Goal: Communication & Community: Answer question/provide support

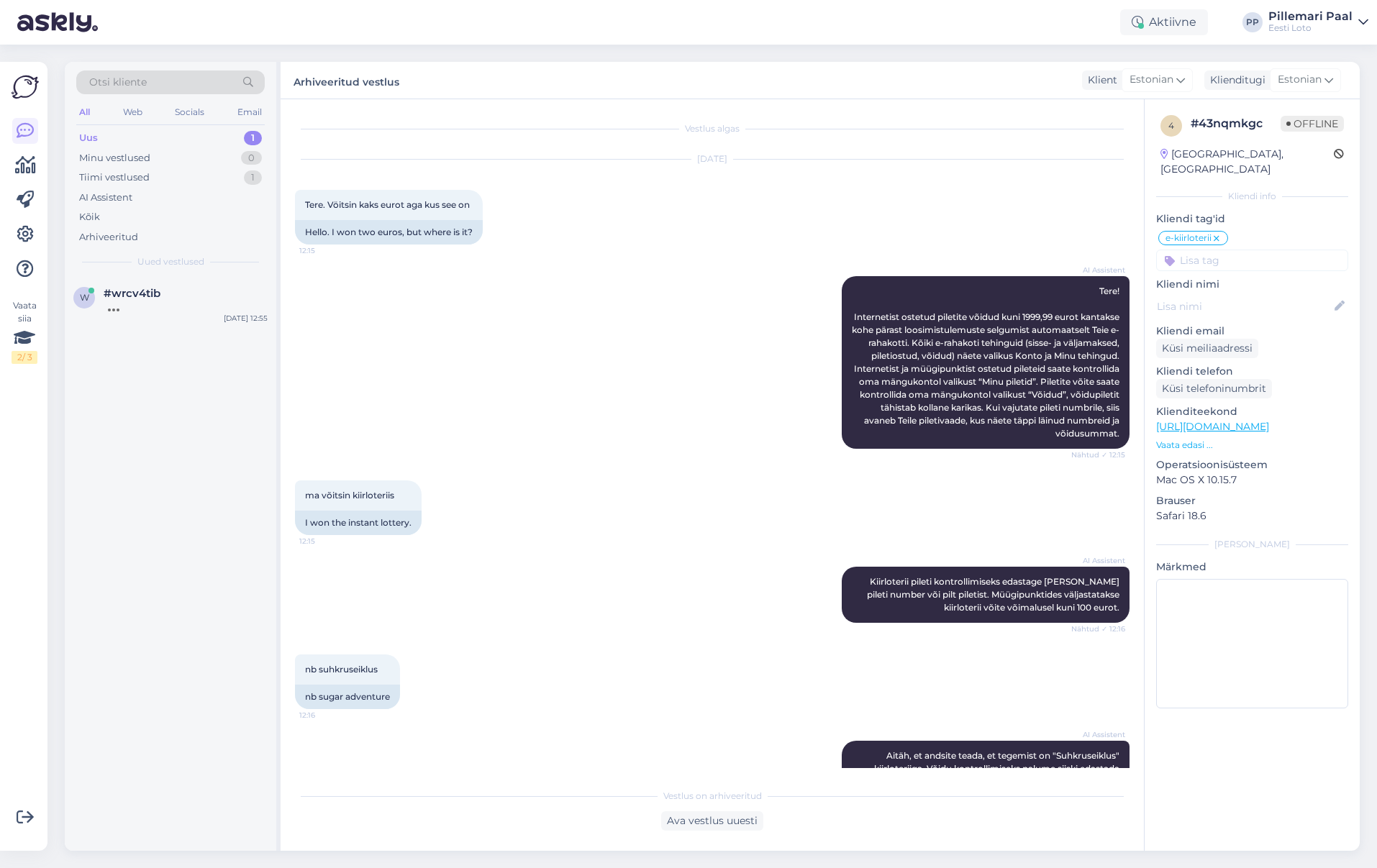
scroll to position [516, 0]
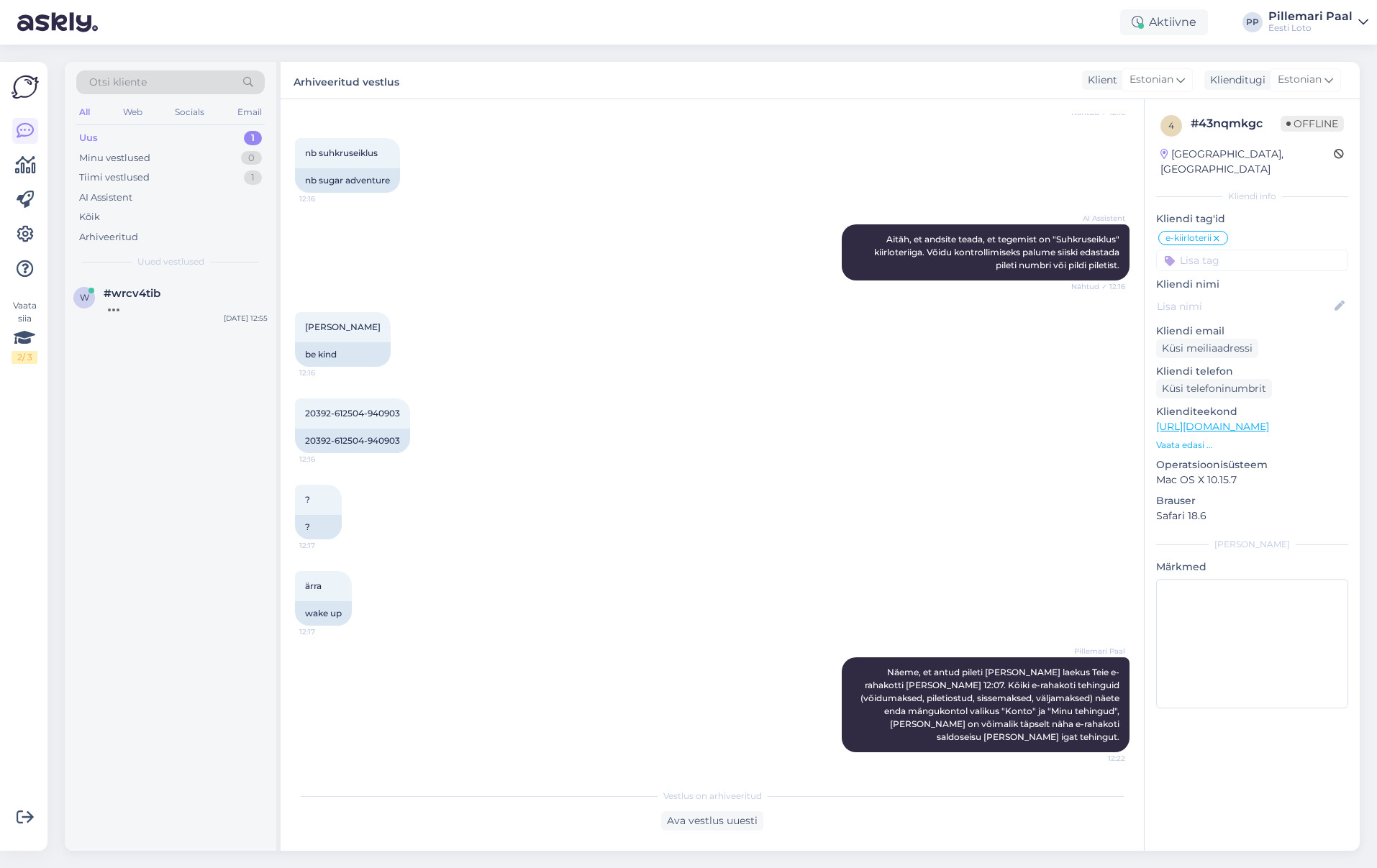
click at [97, 136] on div "Uus" at bounding box center [89, 139] width 18 height 15
click at [167, 314] on div "Täname teid edastatud info eest. [PERSON_NAME] edastage [PERSON_NAME] oma isiku…" at bounding box center [186, 313] width 164 height 26
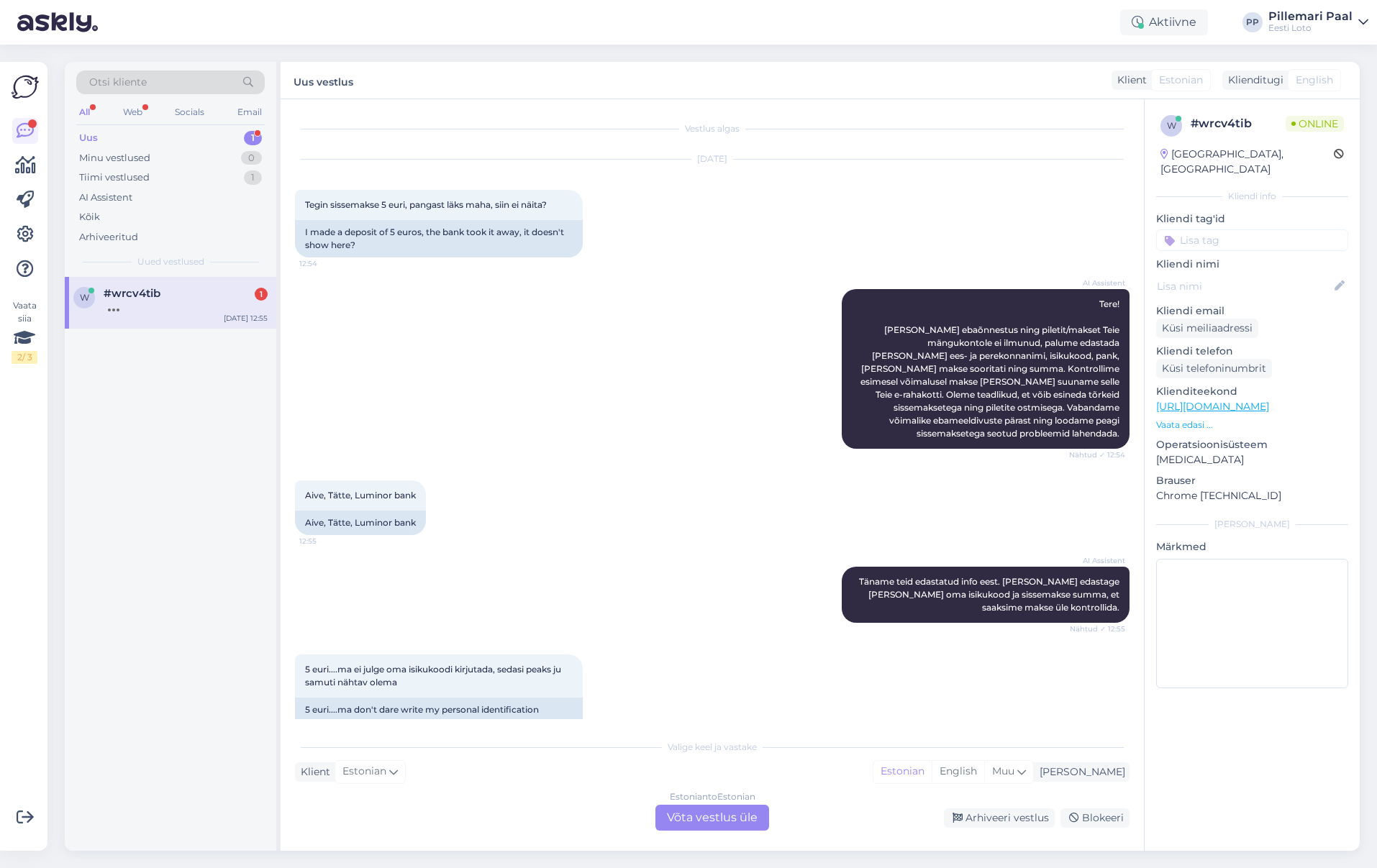
scroll to position [18, 0]
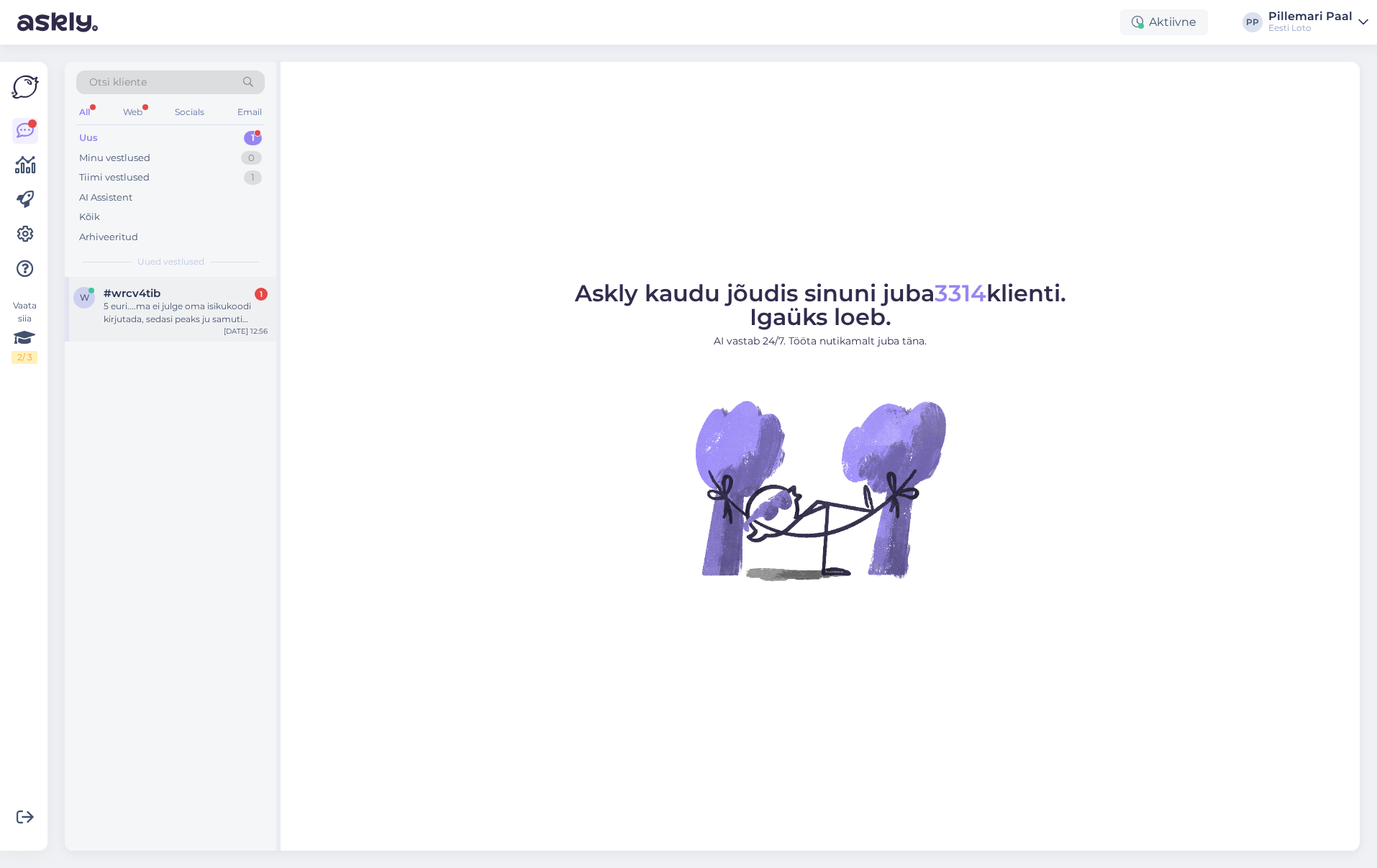
click at [157, 307] on div "5 euri....ma ei julge oma isikukoodi kirjutada, sedasi peaks ju samuti nähtav o…" at bounding box center [186, 313] width 164 height 26
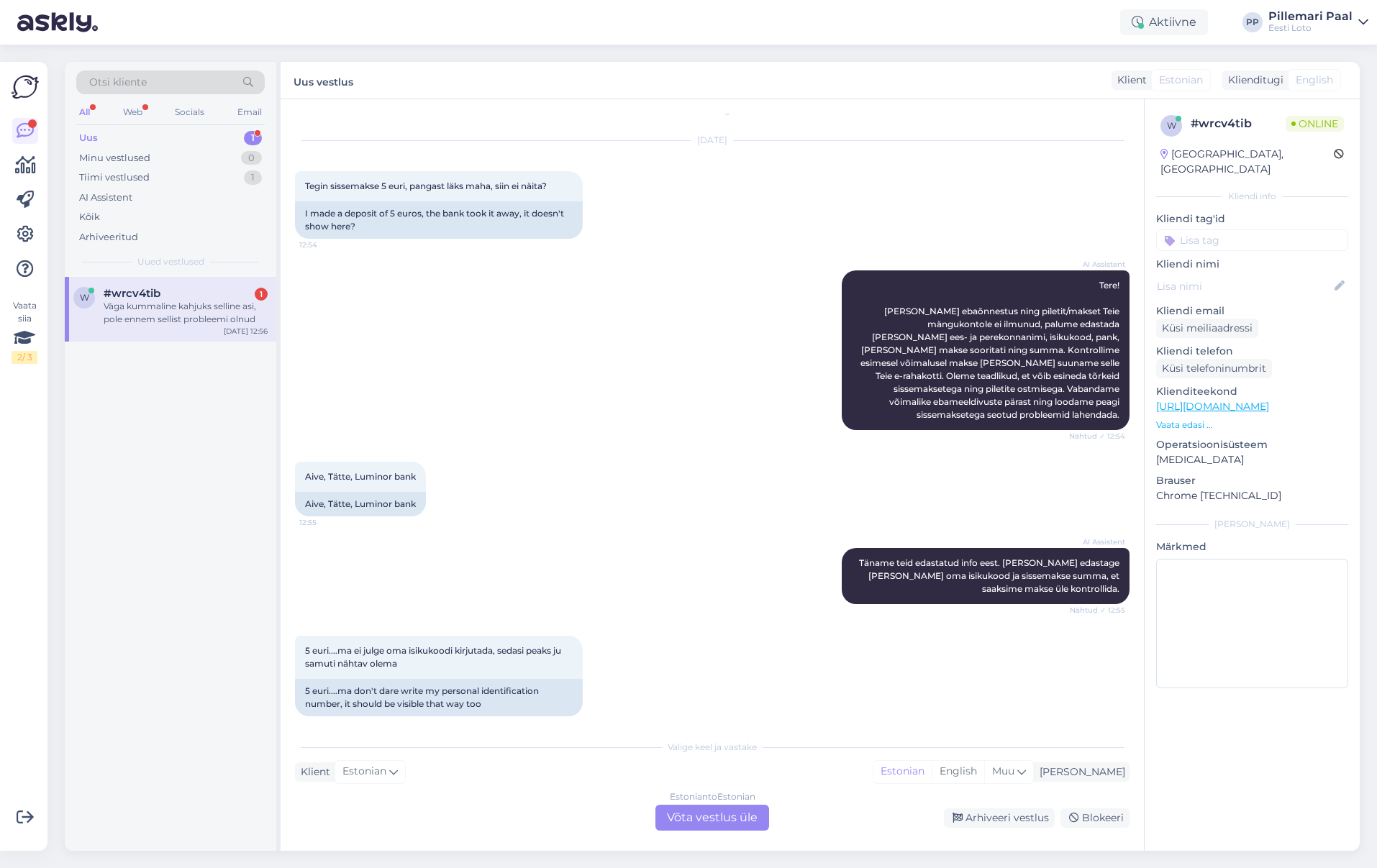
scroll to position [131, 0]
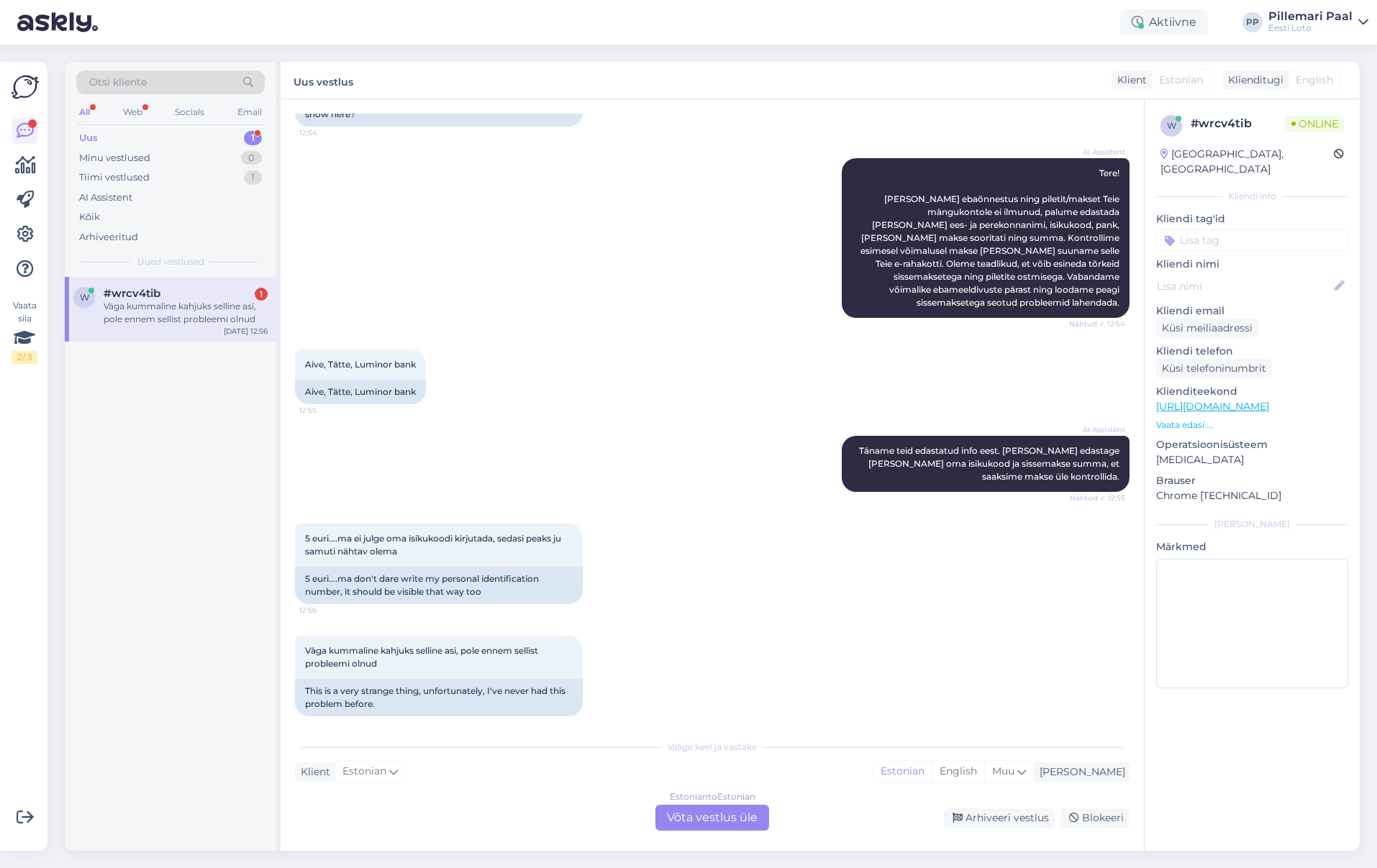
click at [727, 818] on div "Estonian to Estonian Võta vestlus üle" at bounding box center [712, 818] width 114 height 26
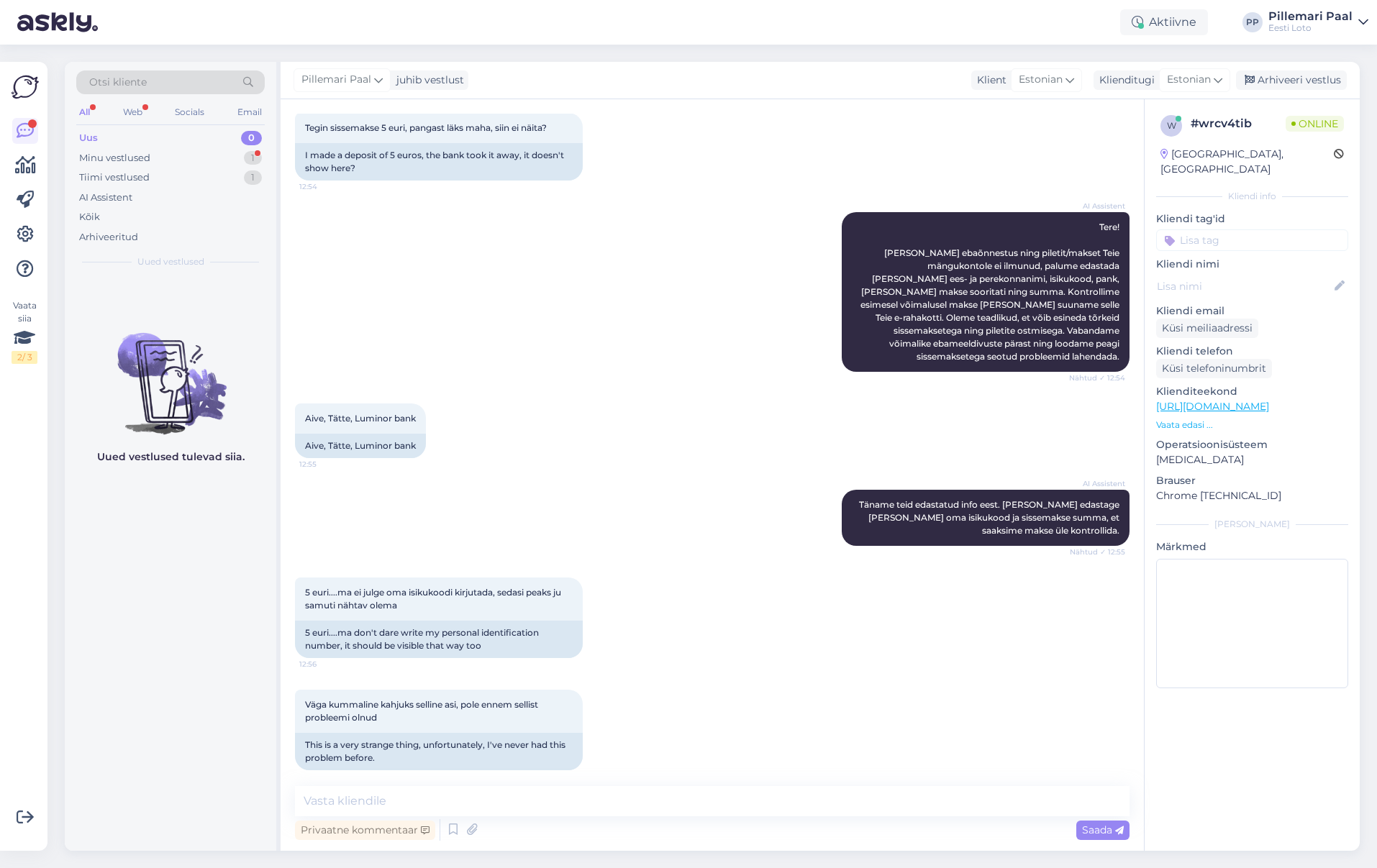
scroll to position [139, 0]
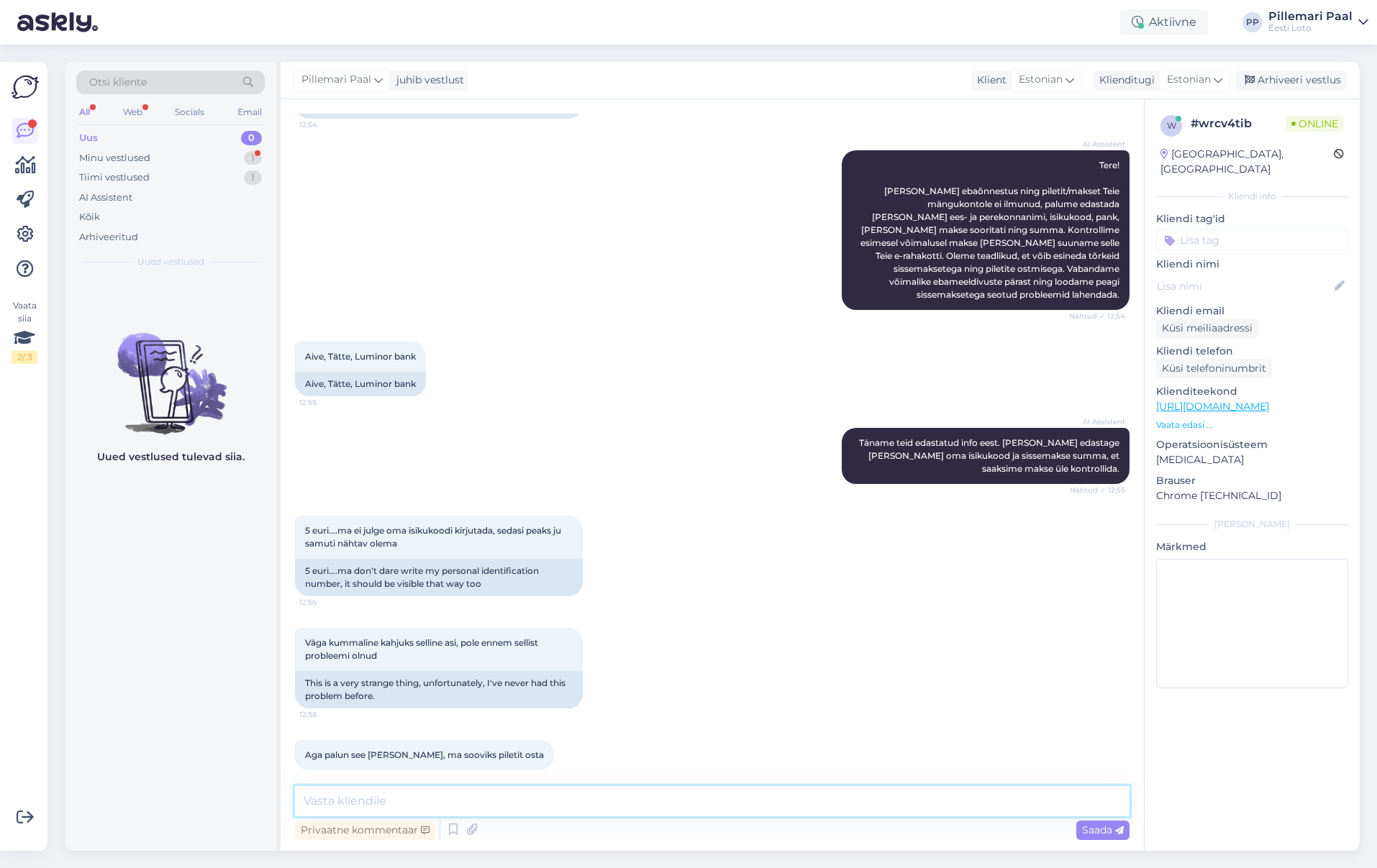
click at [509, 801] on textarea at bounding box center [711, 801] width 834 height 30
paste textarea "Kontrollisime ostu [PERSON_NAME] raha tagastasime Teie e-rahakotti. Loosimisel …"
drag, startPoint x: 995, startPoint y: 800, endPoint x: 644, endPoint y: 802, distance: 351.0
click at [643, 802] on textarea "Kontrollisime ostu [PERSON_NAME] raha tagastasime Teie e-rahakotti. Loosimisel …" at bounding box center [711, 801] width 834 height 30
paste textarea "Palume vabandust tekkinud [PERSON_NAME] pärast."
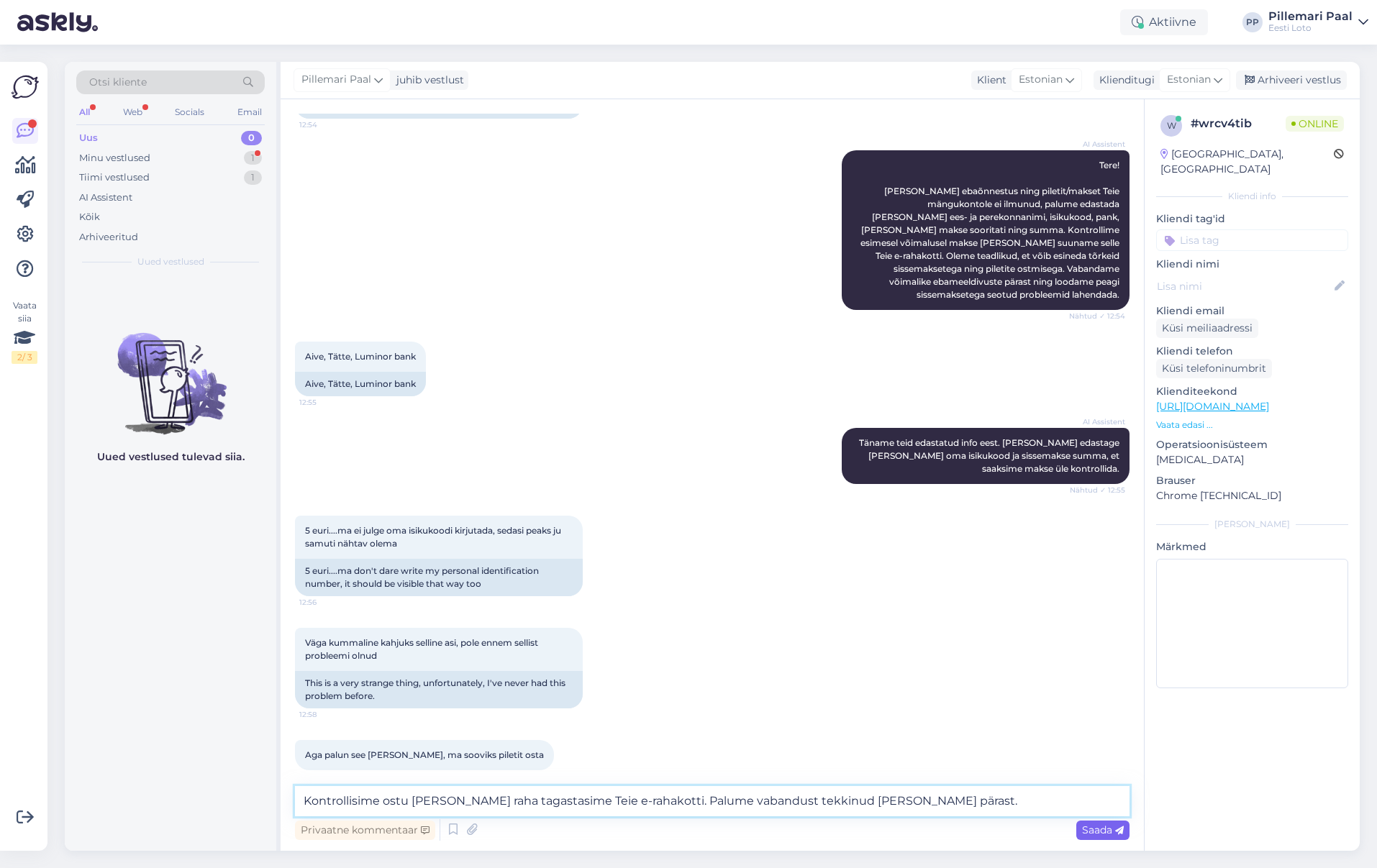
type textarea "Kontrollisime ostu [PERSON_NAME] raha tagastasime Teie e-rahakotti. Palume vaba…"
click at [1105, 831] on span "Saada" at bounding box center [1102, 830] width 42 height 13
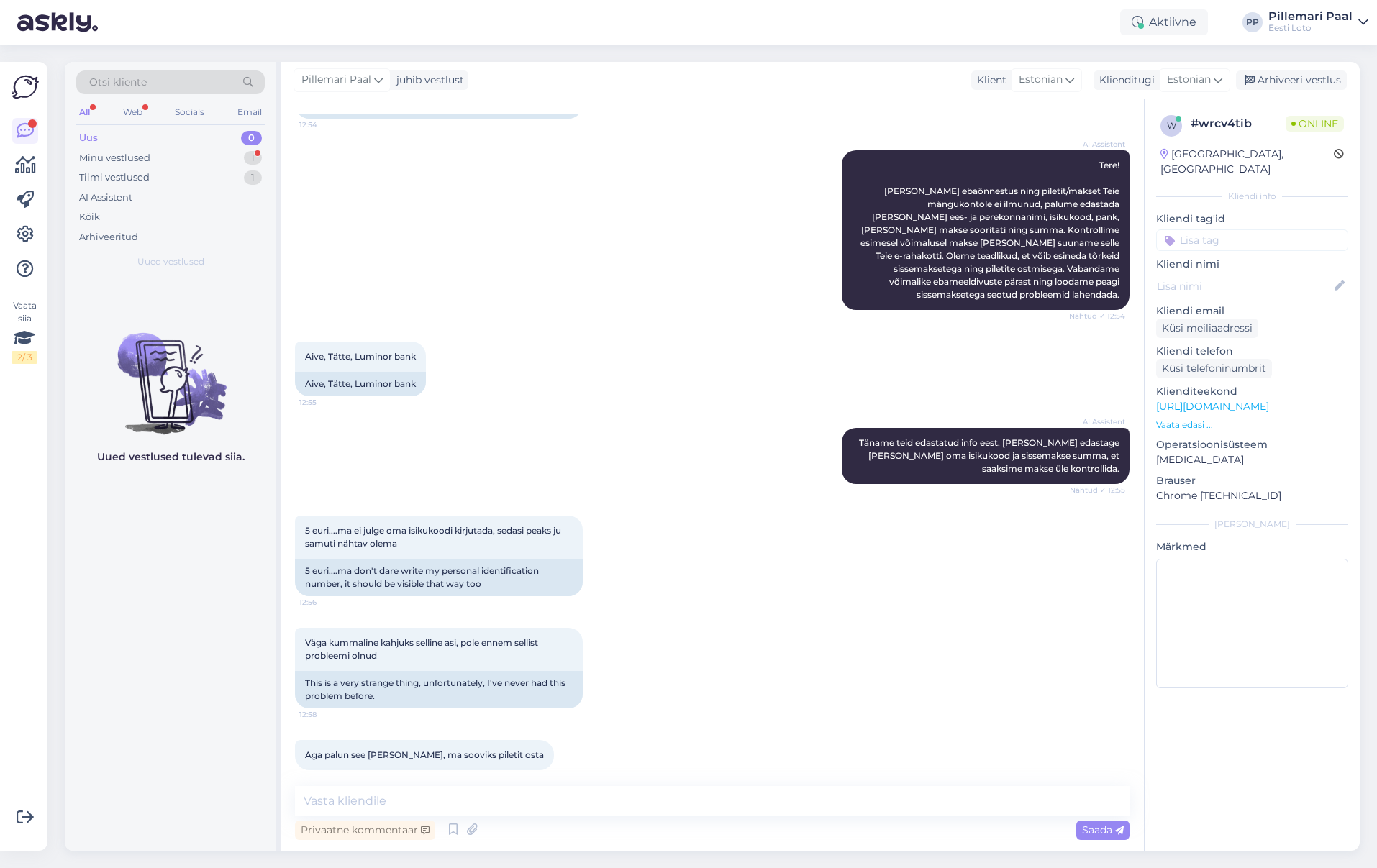
scroll to position [213, 0]
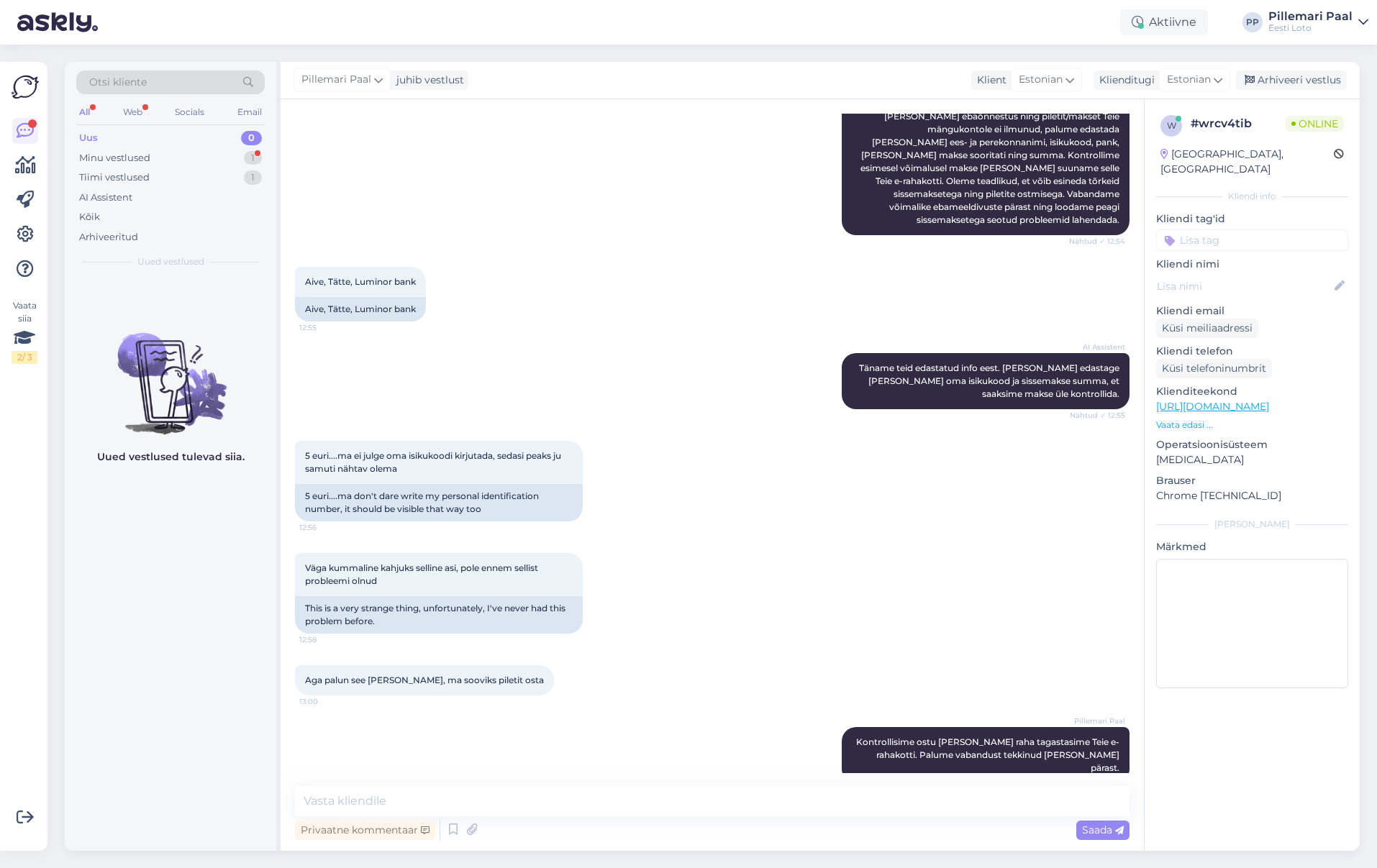
click at [1218, 229] on input at bounding box center [1252, 239] width 192 height 21
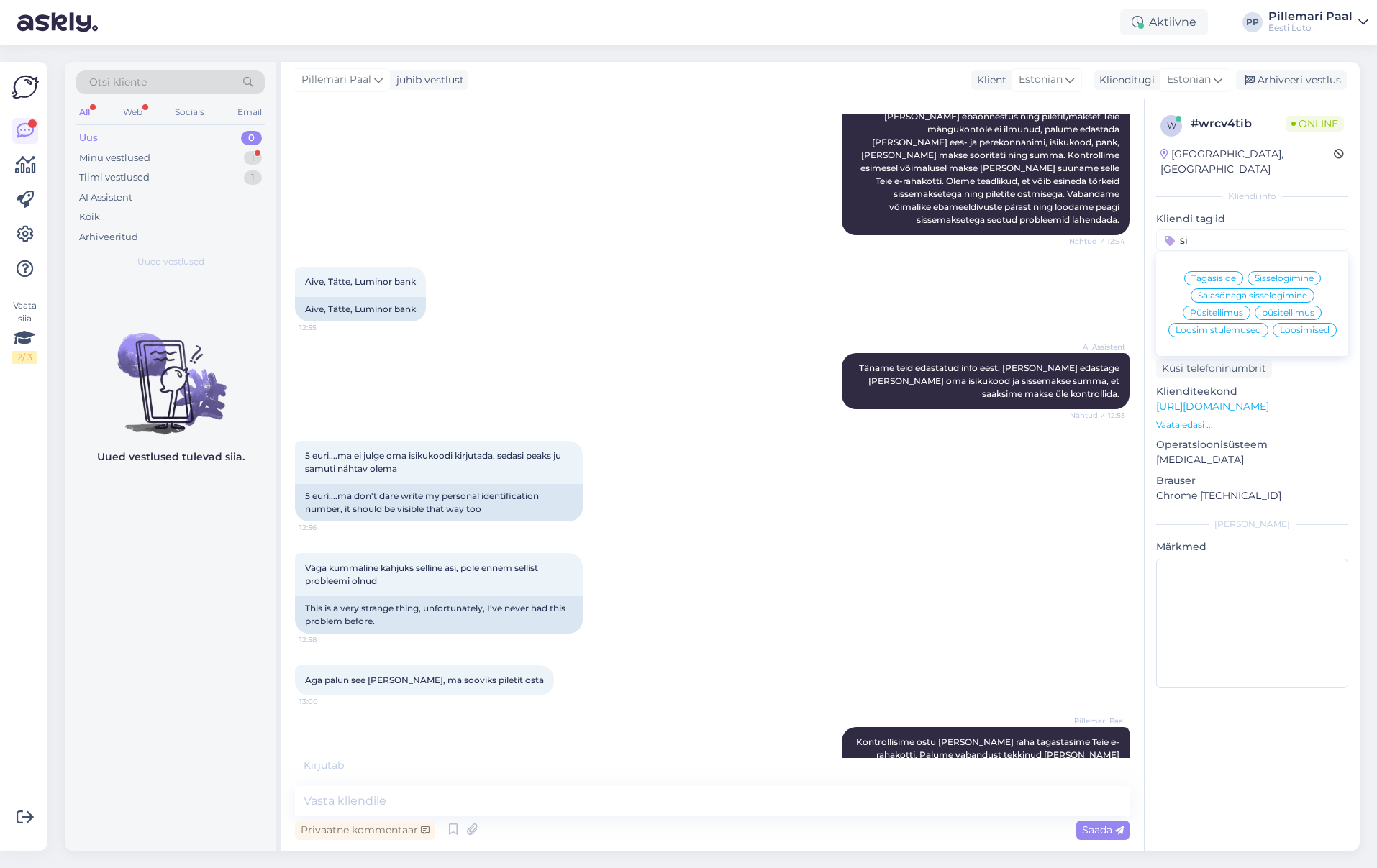
type input "s"
type input "e-r"
click at [1250, 274] on span "E-rahakott" at bounding box center [1237, 278] width 47 height 8
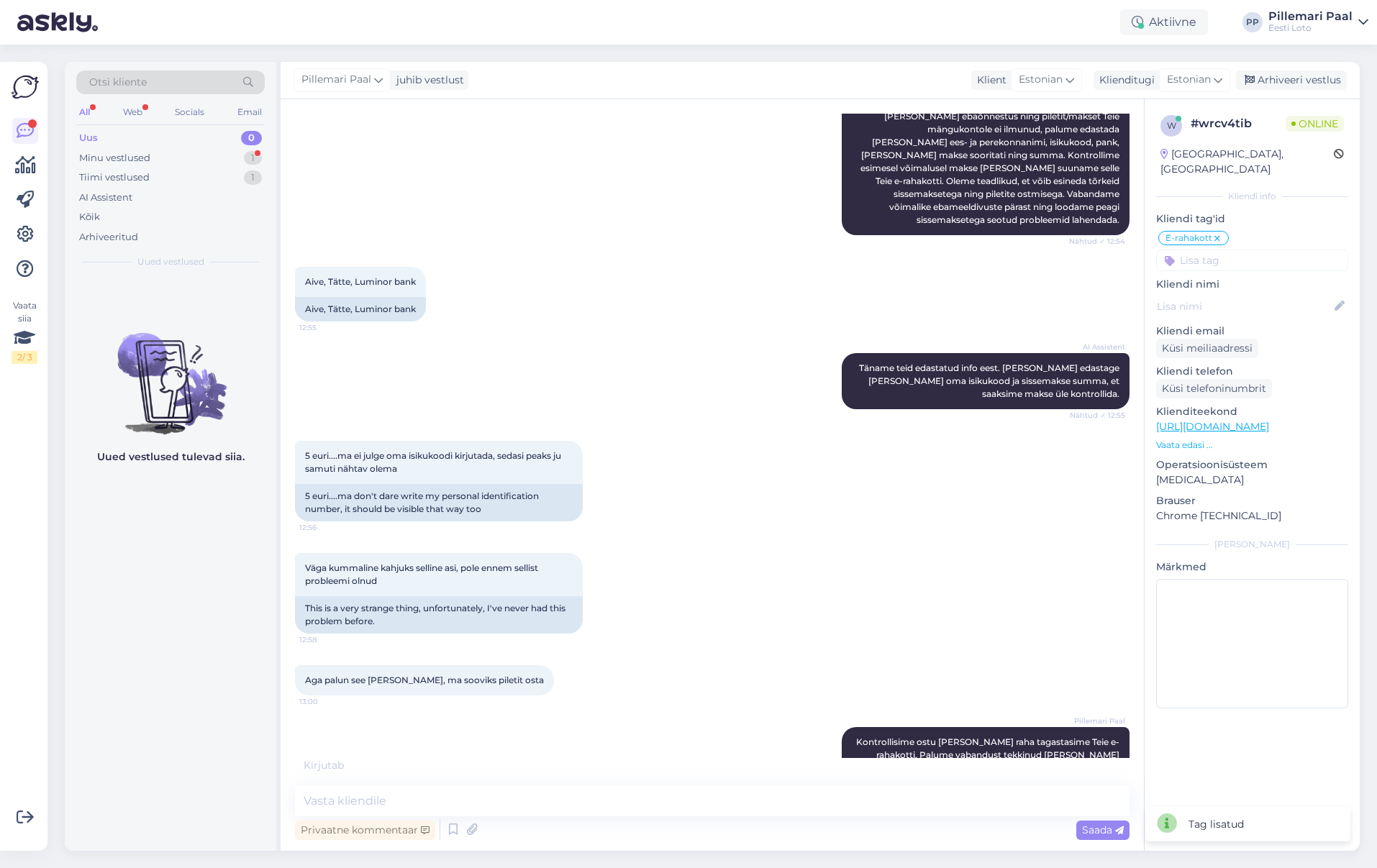
scroll to position [275, 0]
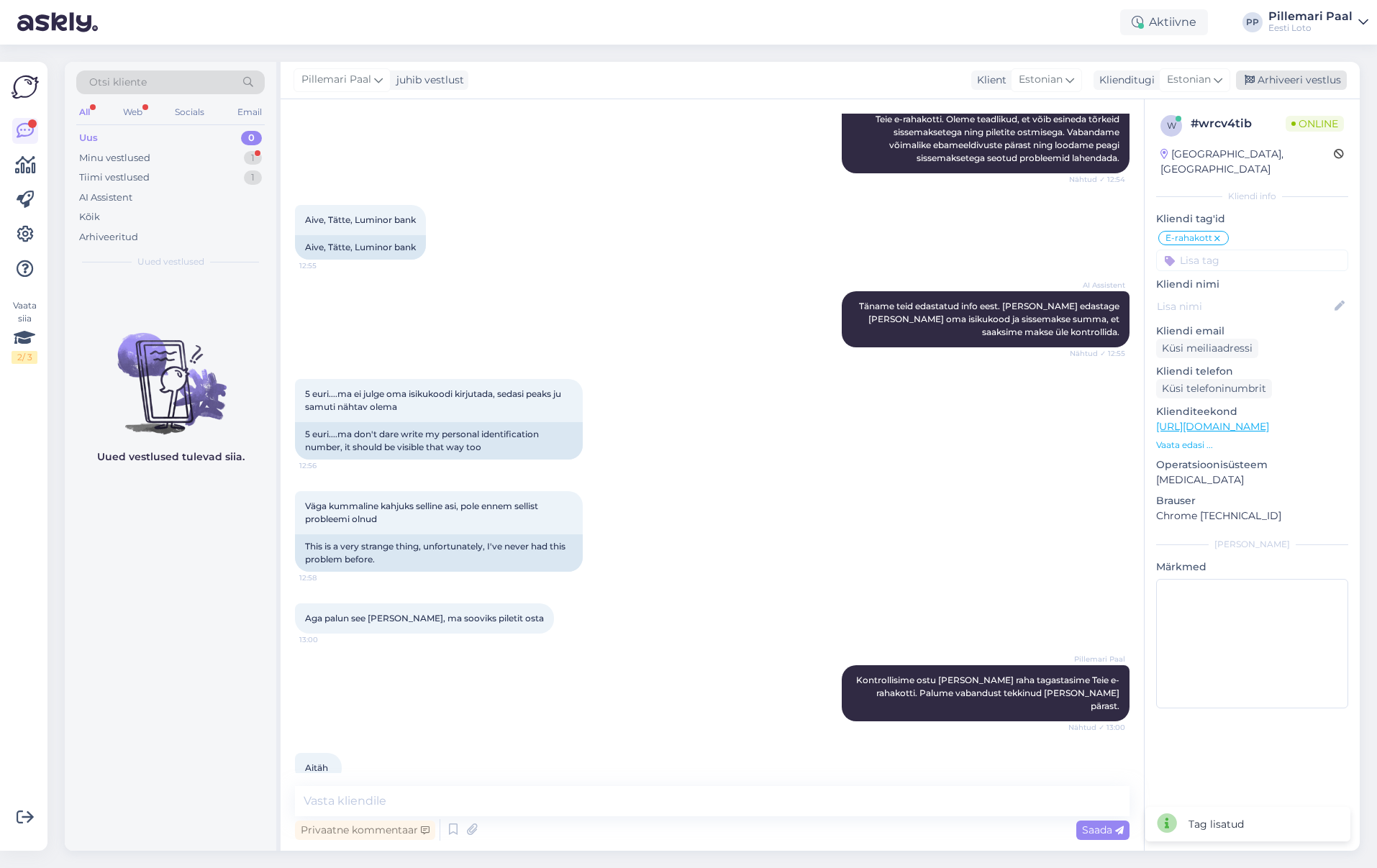
click at [1297, 82] on div "Arhiveeri vestlus" at bounding box center [1291, 79] width 111 height 19
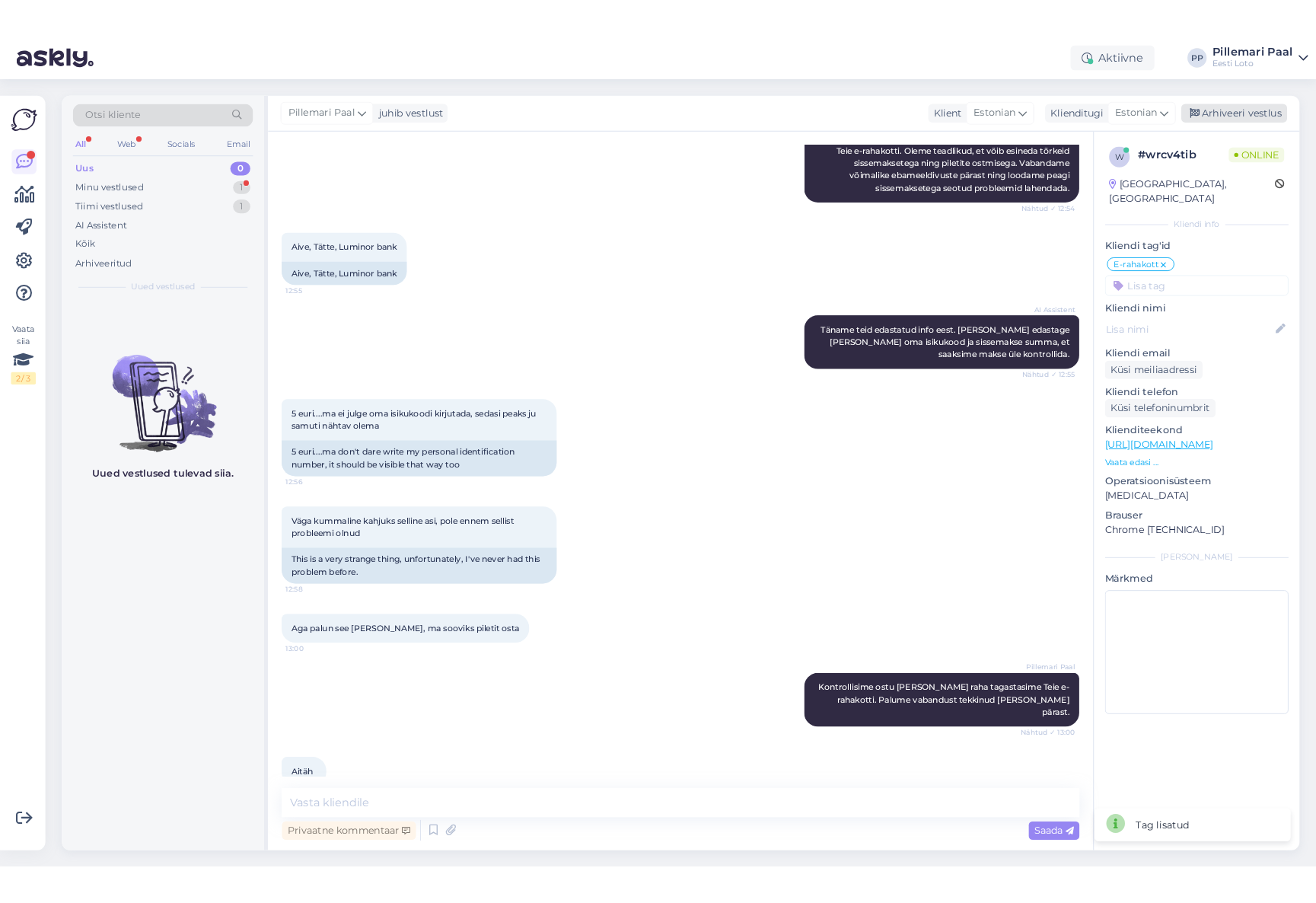
scroll to position [297, 0]
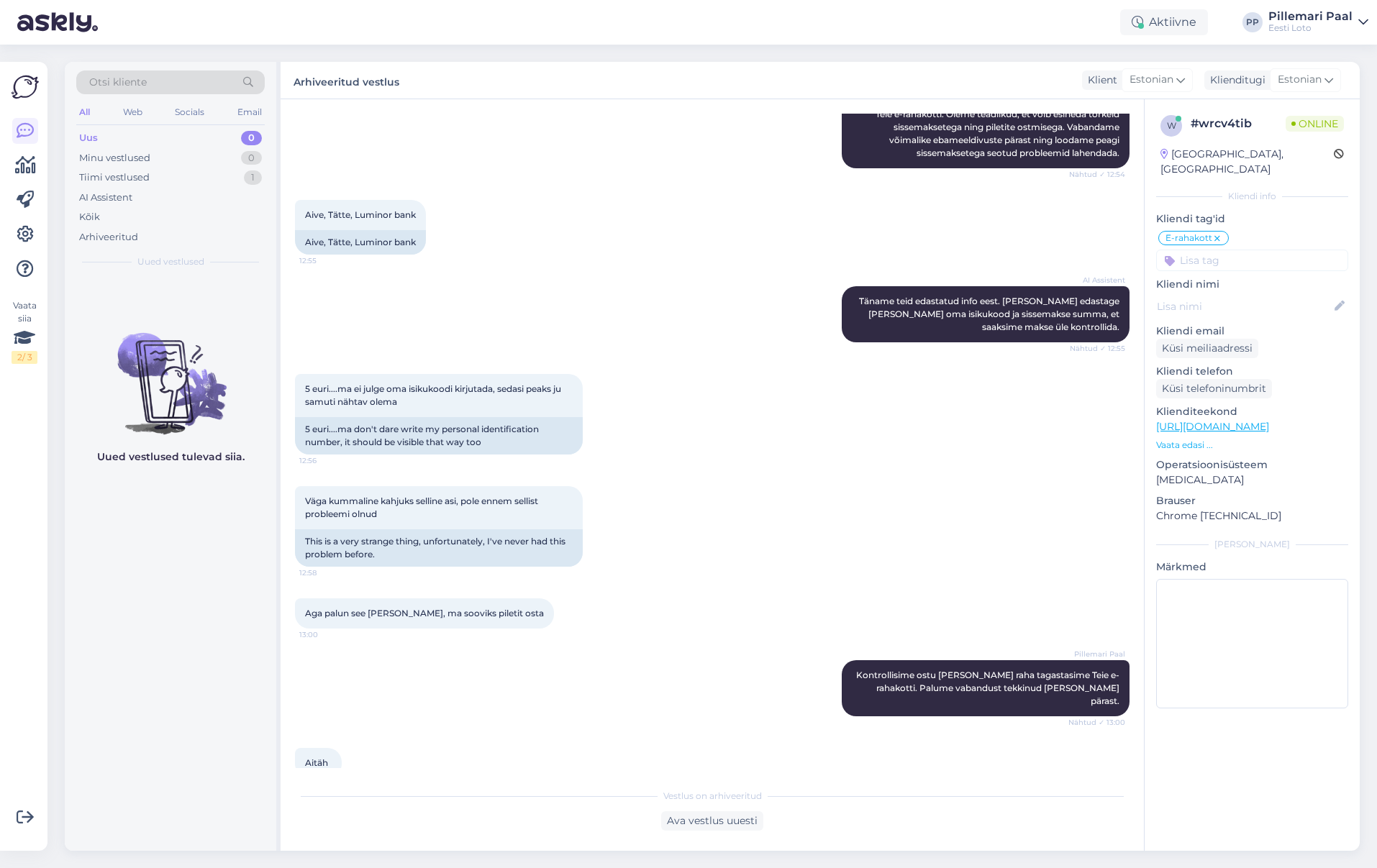
click at [96, 135] on div "Uus" at bounding box center [89, 139] width 18 height 15
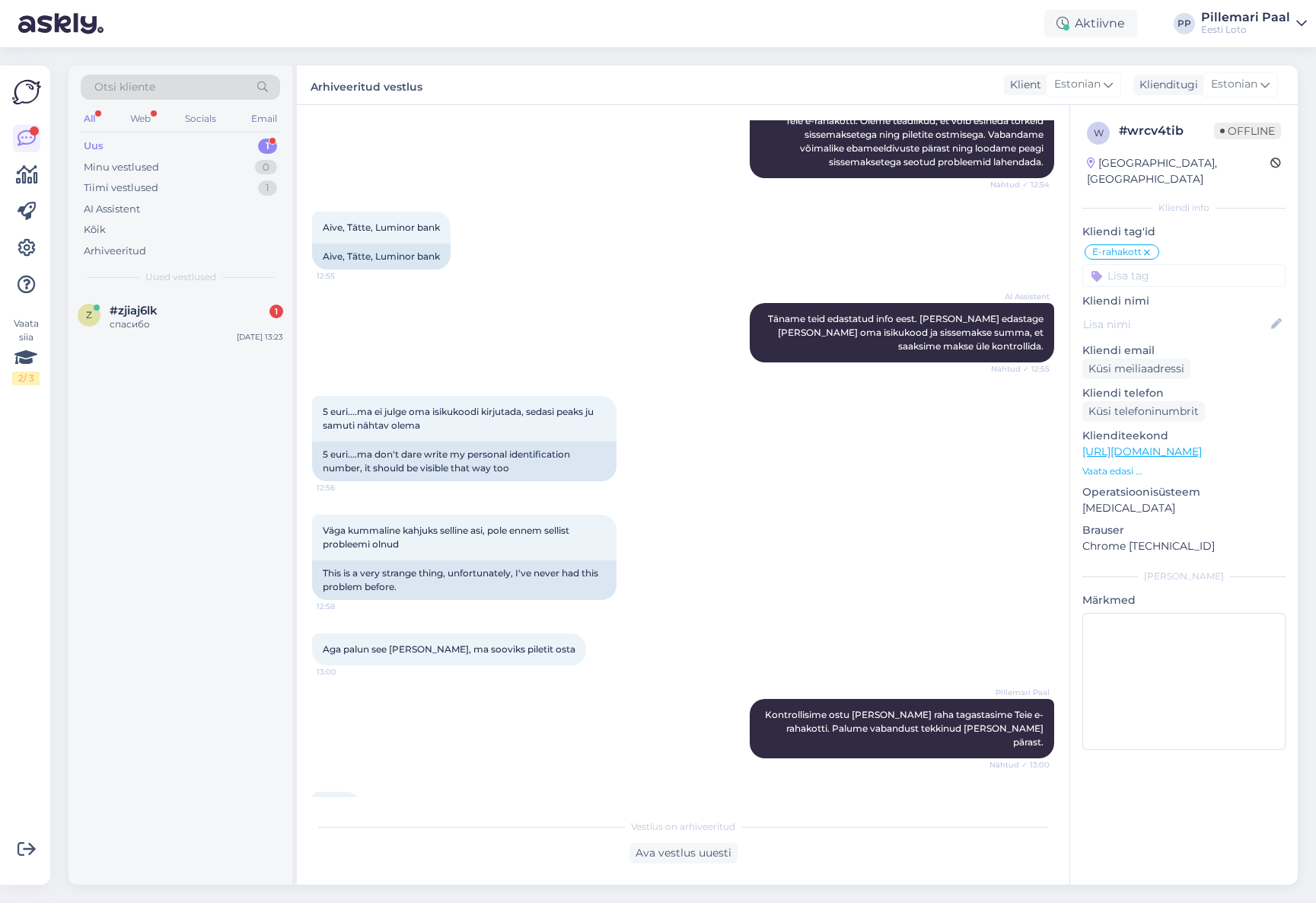
scroll to position [308, 0]
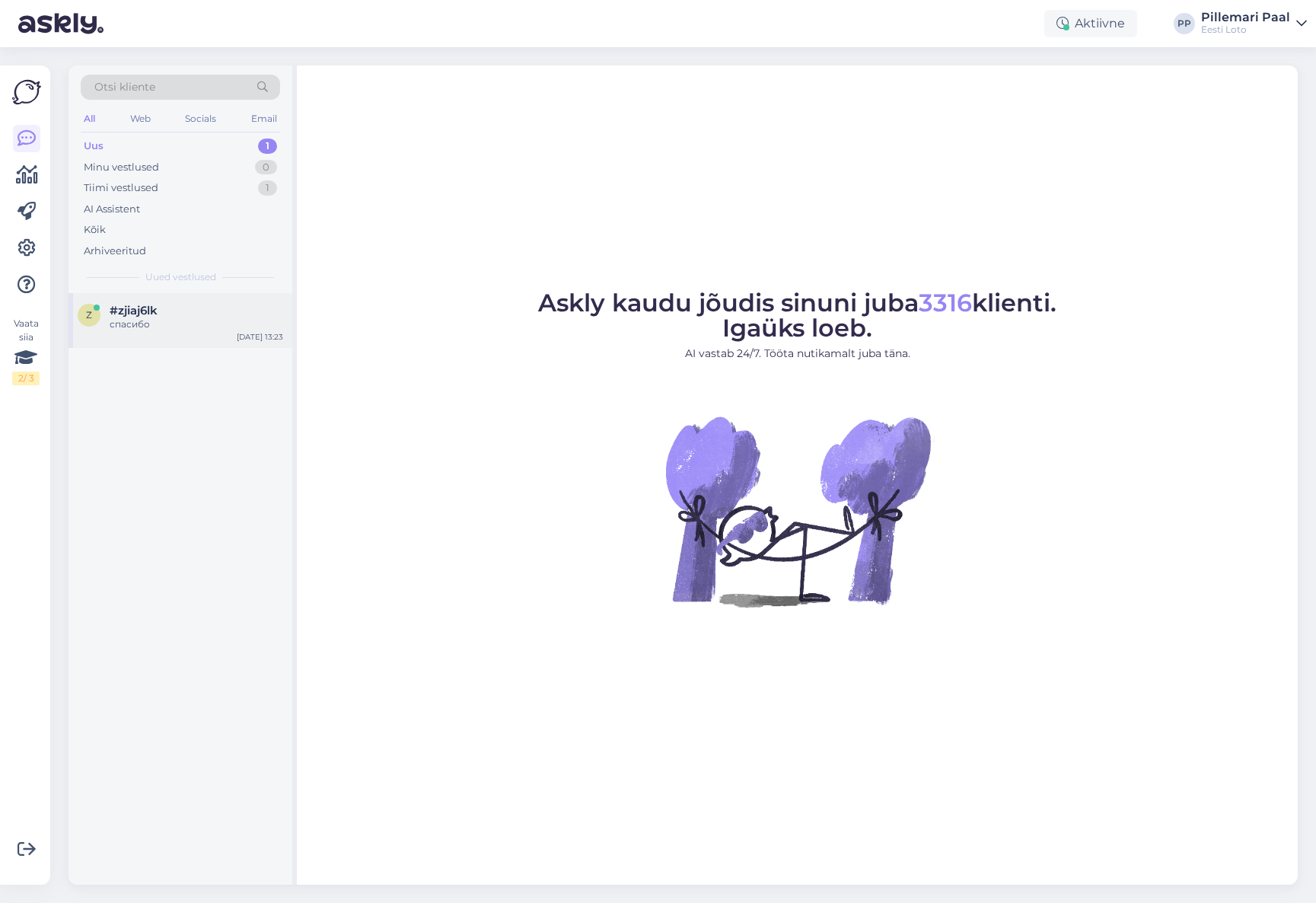
click at [171, 322] on div "спасибо" at bounding box center [196, 324] width 174 height 14
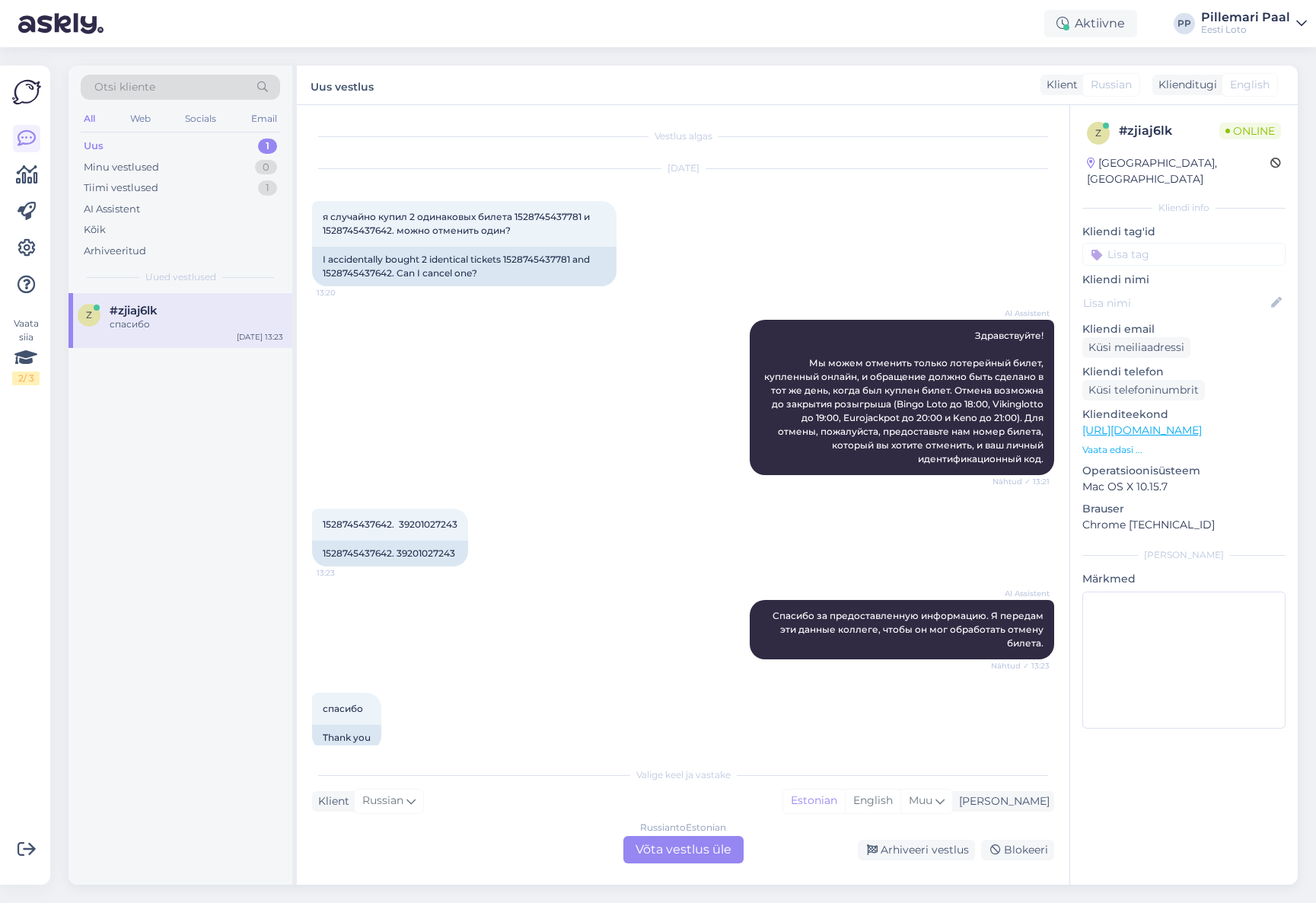
scroll to position [22, 0]
